Goal: Use online tool/utility

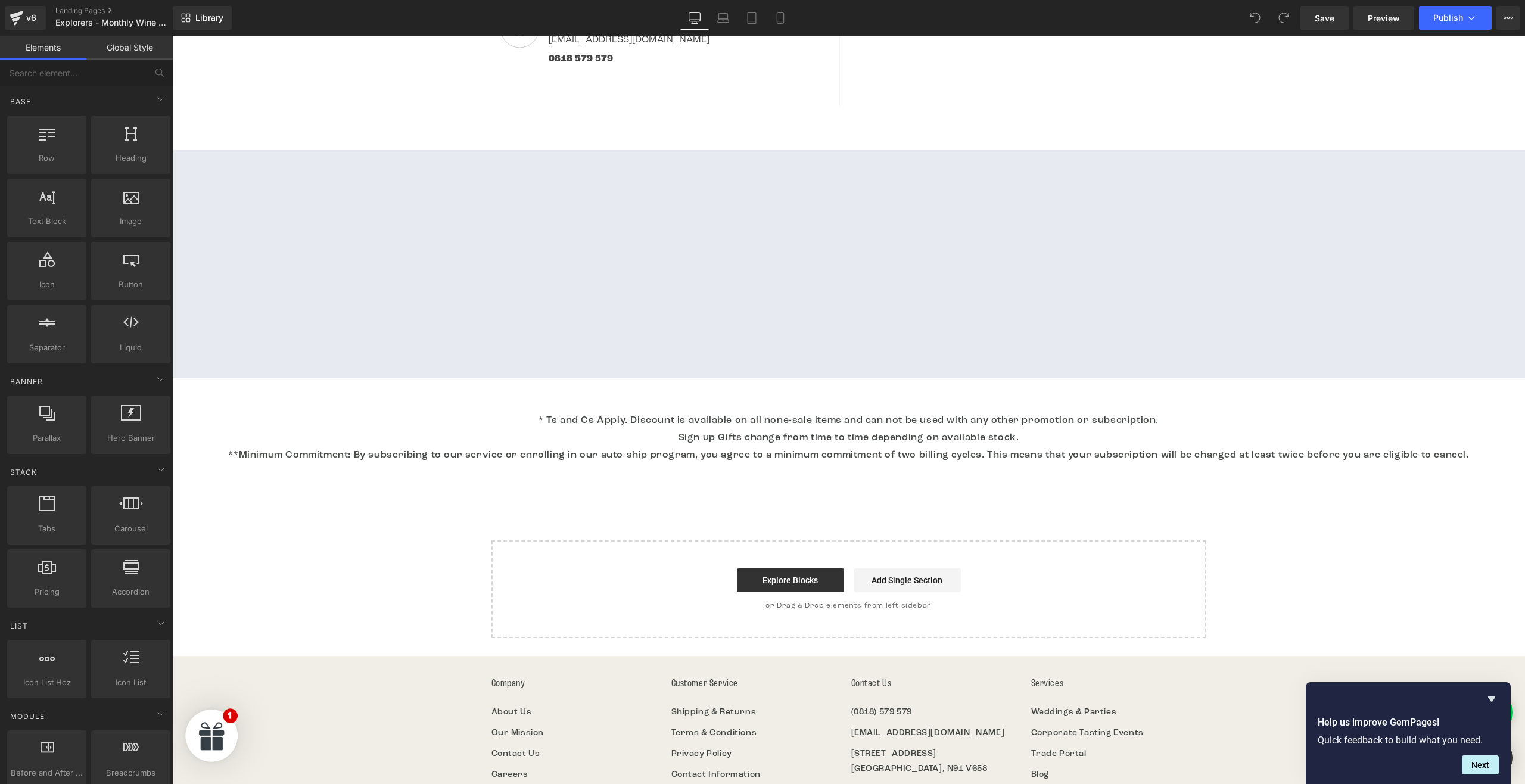
scroll to position [3924, 0]
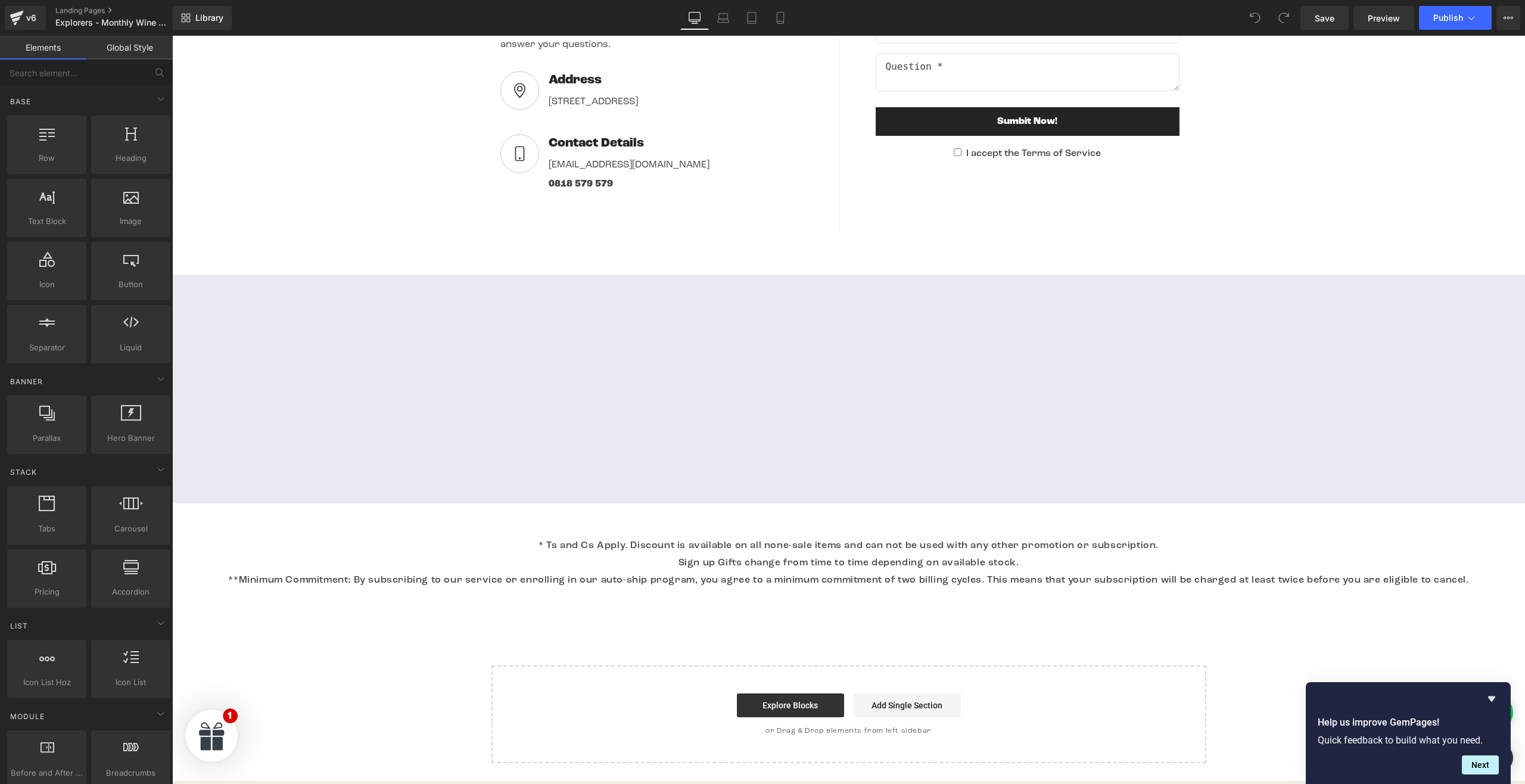
click at [376, 353] on div at bounding box center [849, 389] width 1353 height 228
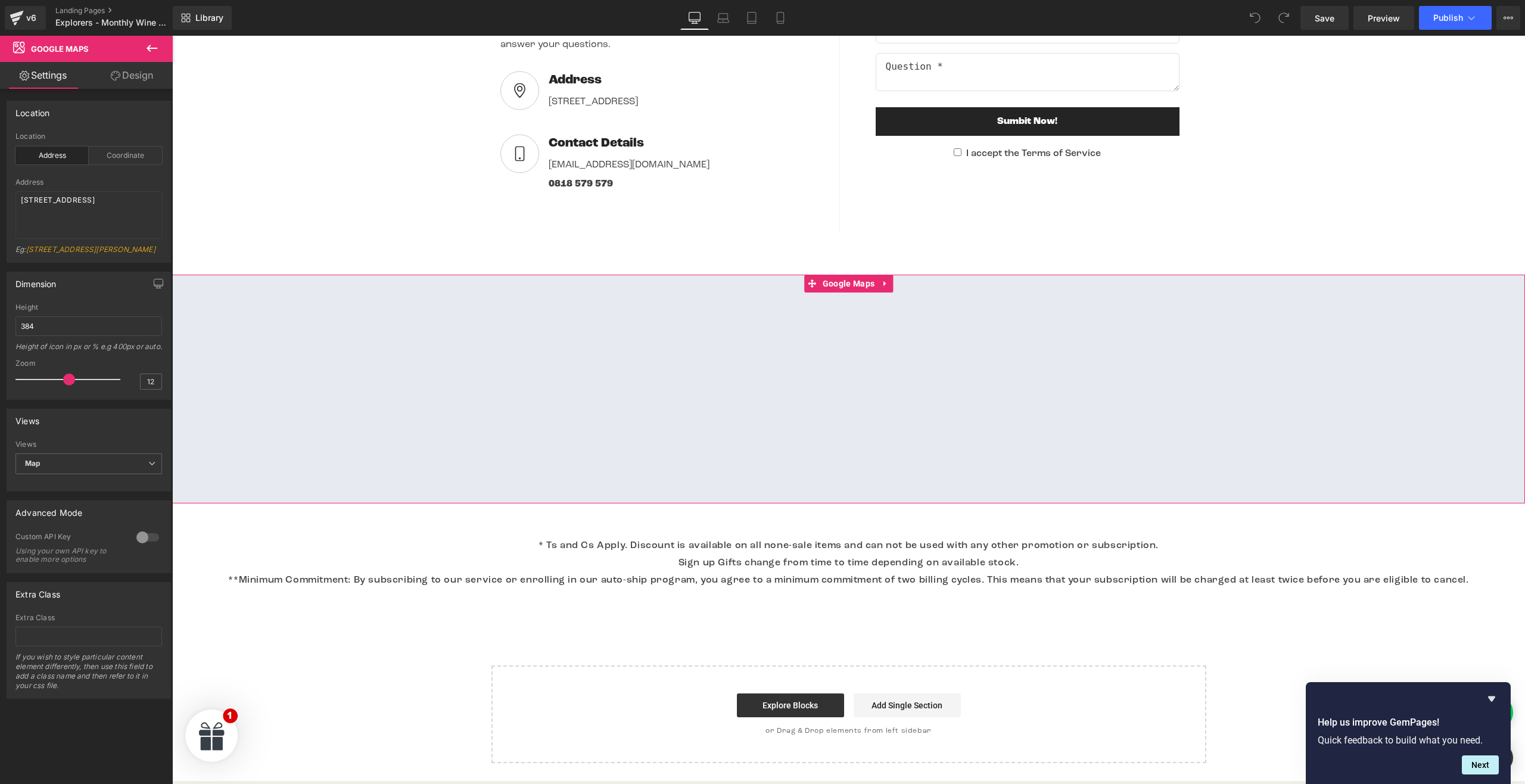
drag, startPoint x: 50, startPoint y: 260, endPoint x: 31, endPoint y: 250, distance: 21.5
click at [31, 250] on div "Eg: [STREET_ADDRESS][PERSON_NAME]" at bounding box center [88, 253] width 147 height 18
click at [116, 165] on div "Location Address Coordinate" at bounding box center [88, 156] width 147 height 46
click at [125, 141] on div "Location Address Coordinate" at bounding box center [88, 156] width 147 height 46
click at [127, 161] on div "Coordinate" at bounding box center [125, 155] width 74 height 18
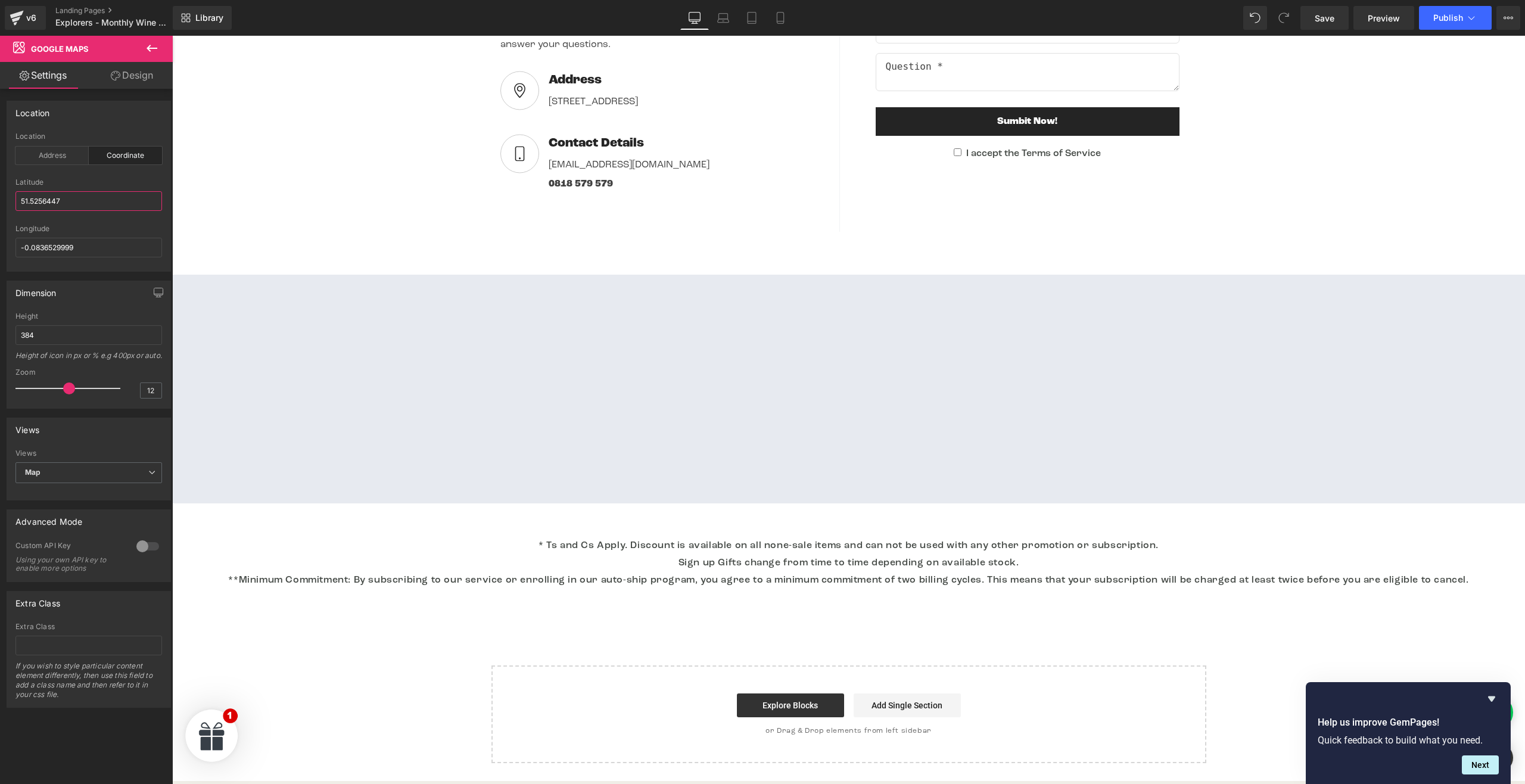
click at [101, 200] on input "51.5256447" at bounding box center [88, 200] width 147 height 19
click at [83, 240] on input "-0.0836529999" at bounding box center [88, 247] width 147 height 19
click at [61, 151] on div "Address" at bounding box center [53, 155] width 74 height 18
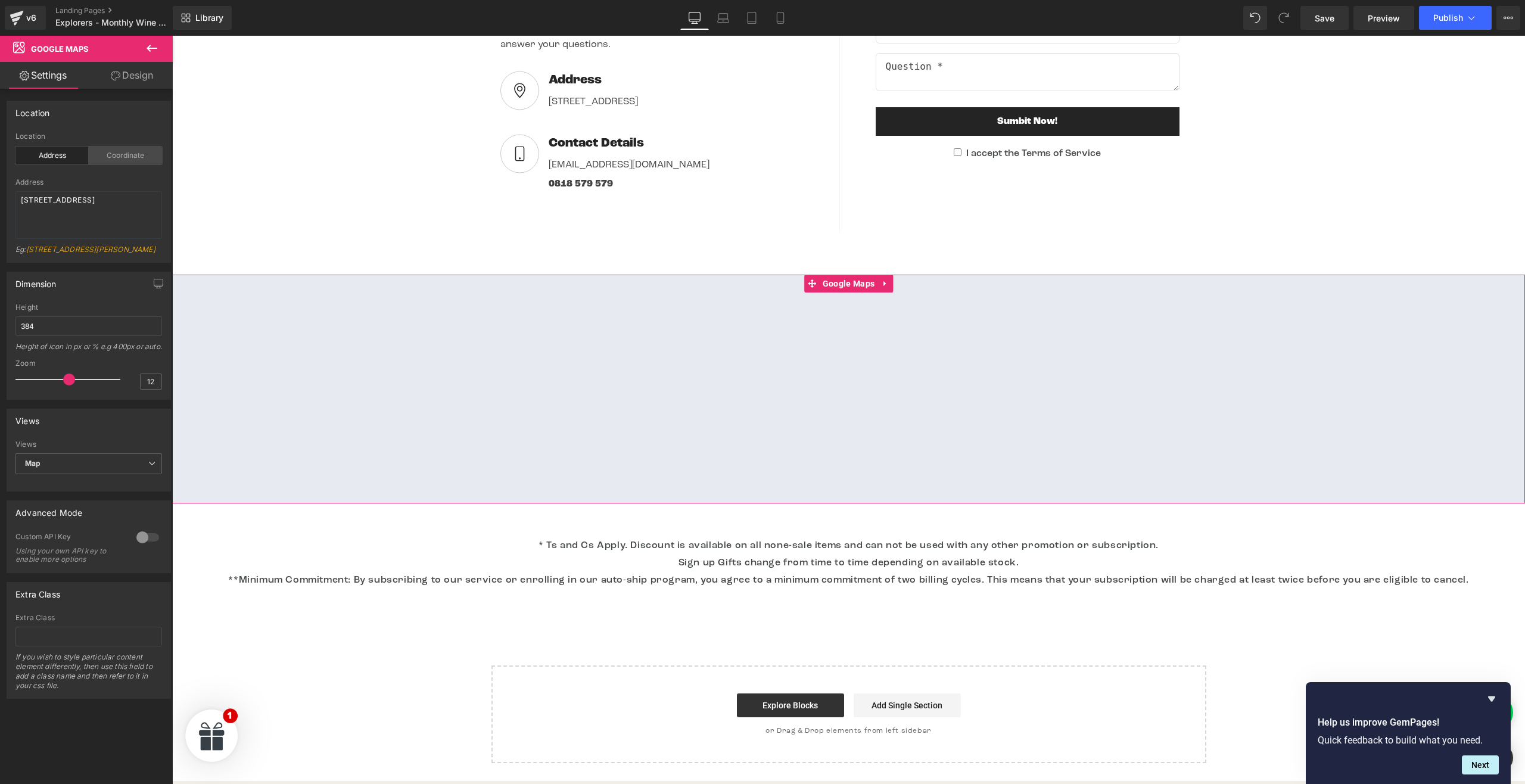
click at [118, 151] on div "Coordinate" at bounding box center [125, 155] width 74 height 18
click at [29, 151] on div "Address" at bounding box center [53, 155] width 74 height 18
click at [76, 199] on textarea "[STREET_ADDRESS]" at bounding box center [88, 215] width 147 height 48
